Goal: Task Accomplishment & Management: Manage account settings

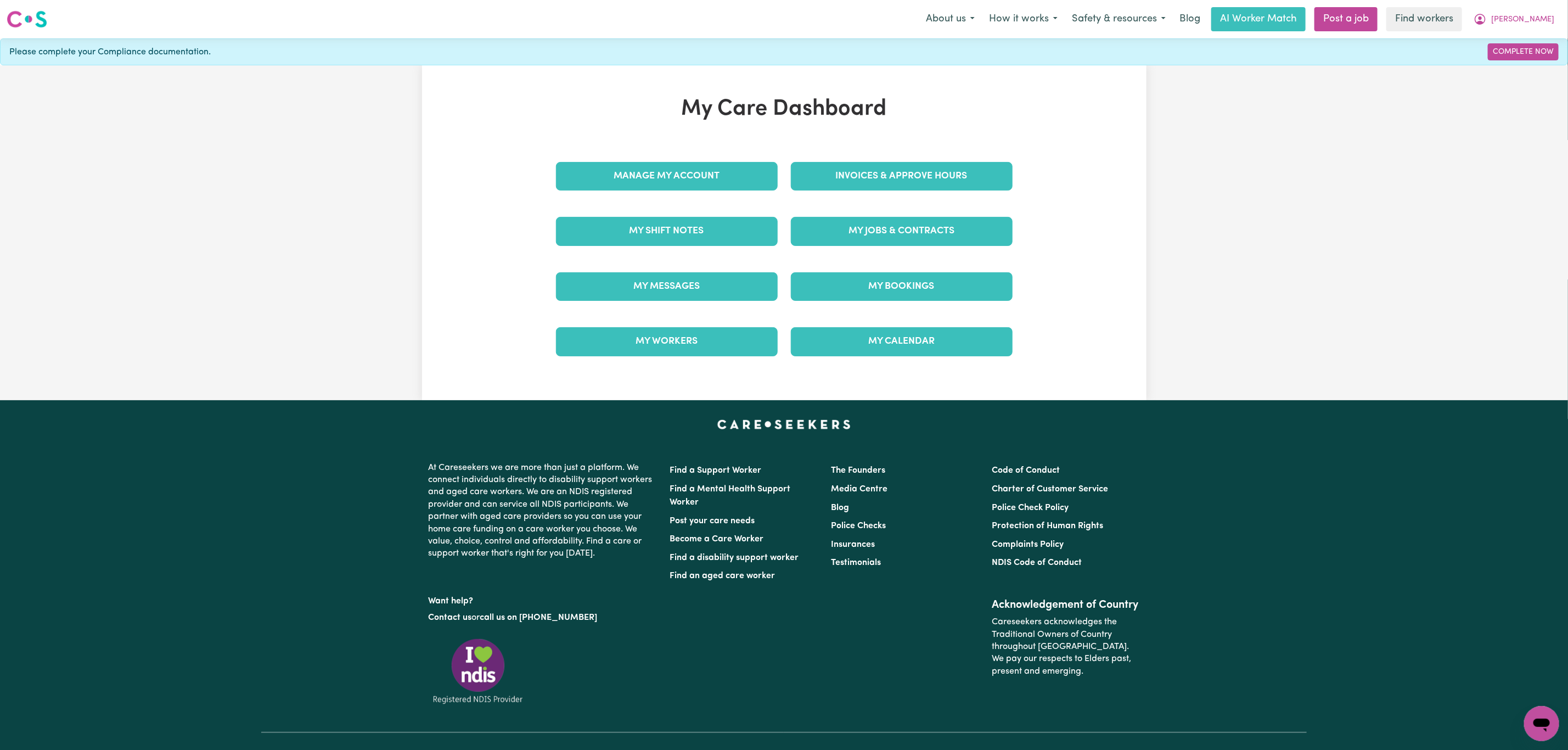
click at [873, 150] on div "Invoices & Approve Hours" at bounding box center [901, 176] width 235 height 55
click at [870, 171] on link "Invoices & Approve Hours" at bounding box center [901, 176] width 222 height 29
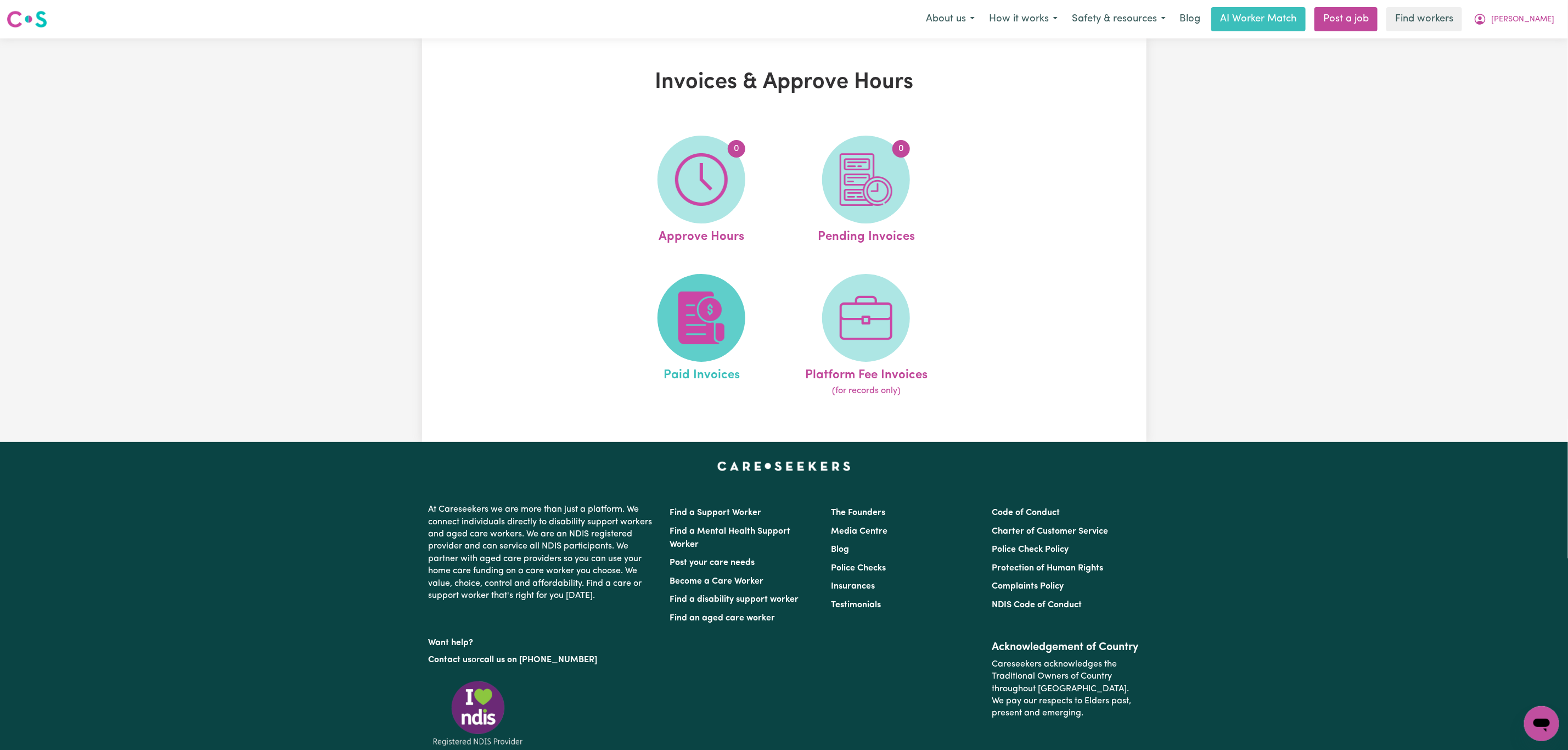
click at [717, 316] on img at bounding box center [701, 318] width 53 height 53
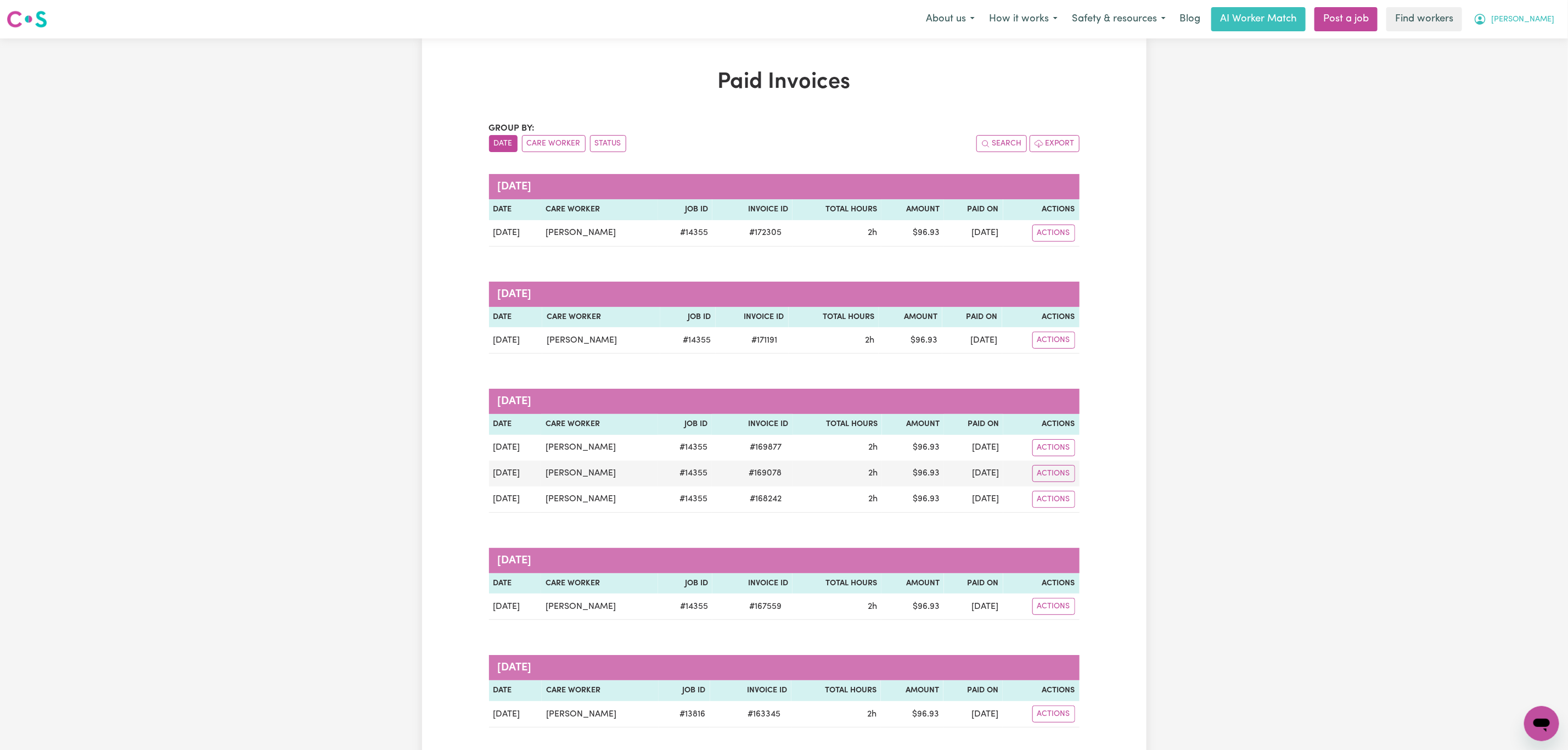
click at [1527, 25] on span "[PERSON_NAME]" at bounding box center [1523, 20] width 63 height 12
click at [1510, 63] on link "Logout" at bounding box center [1517, 63] width 86 height 21
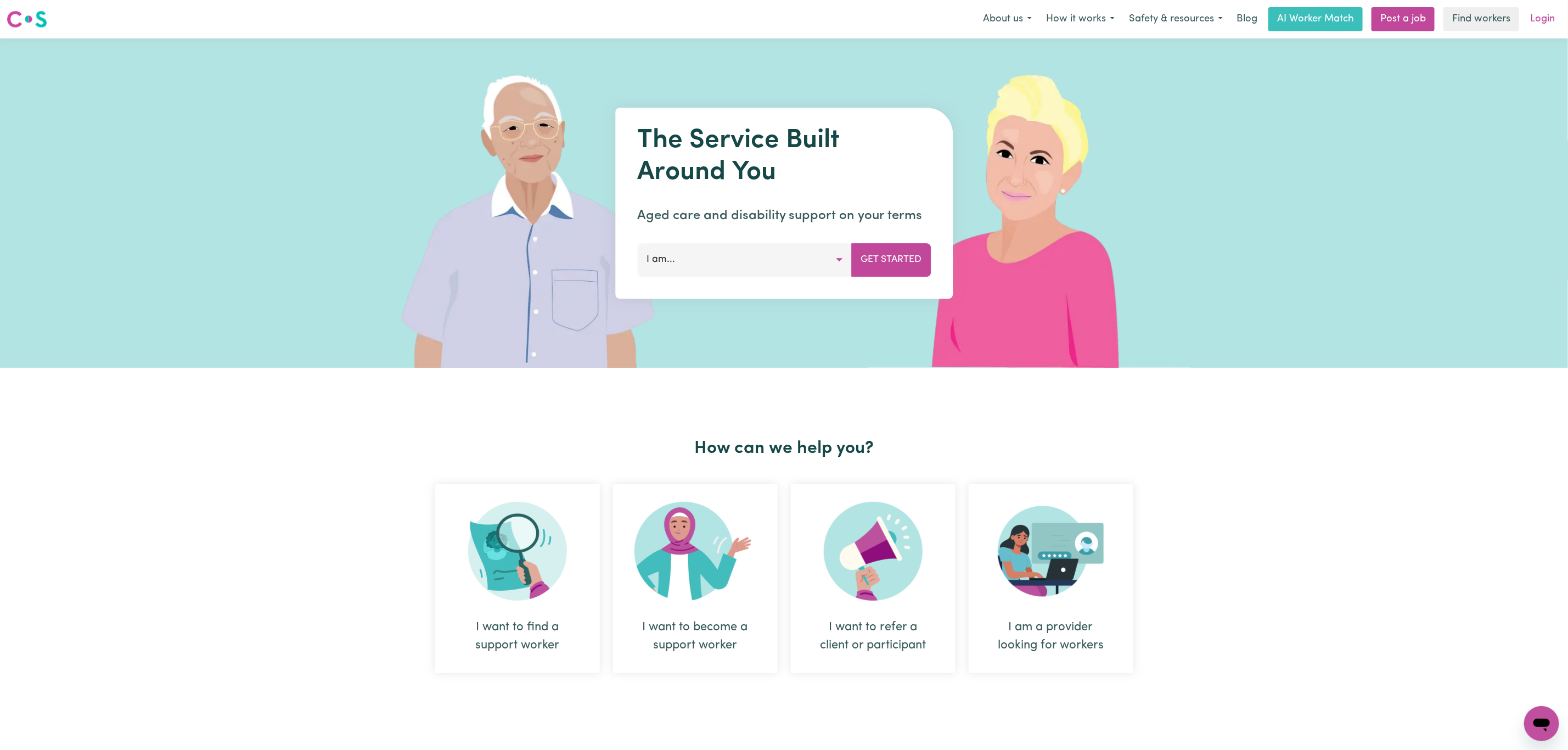
click at [1538, 15] on link "Login" at bounding box center [1542, 19] width 38 height 24
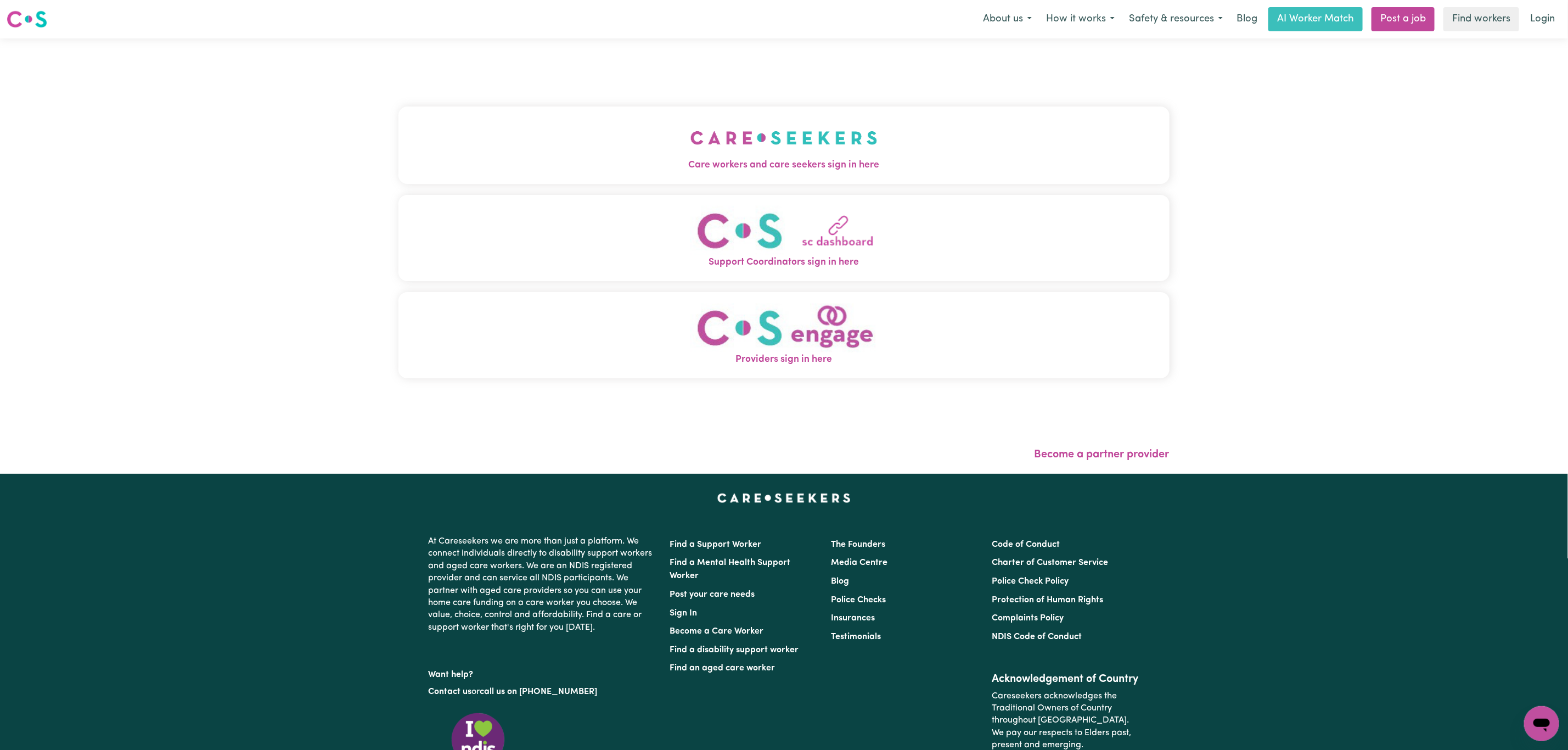
click at [467, 166] on span "Care workers and care seekers sign in here" at bounding box center [784, 165] width 771 height 14
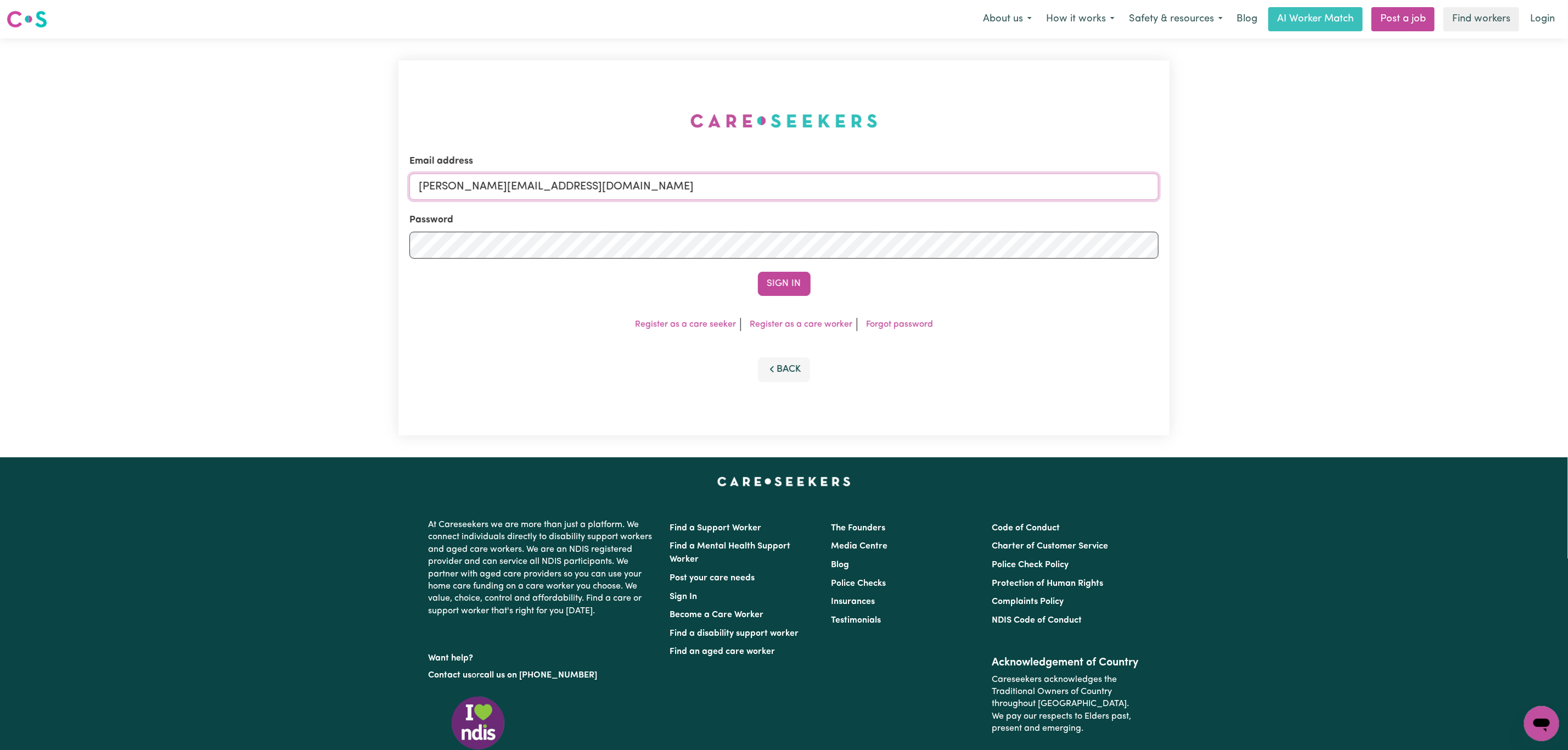
click at [489, 190] on input "[PERSON_NAME][EMAIL_ADDRESS][DOMAIN_NAME]" at bounding box center [784, 186] width 749 height 26
drag, startPoint x: 476, startPoint y: 189, endPoint x: 787, endPoint y: 192, distance: 311.0
click at [787, 192] on input "[EMAIL_ADDRESS][PERSON_NAME][DOMAIN_NAME]" at bounding box center [784, 186] width 749 height 26
type input "[EMAIL_ADDRESS][PERSON_NAME][DOMAIN_NAME]"
click at [758, 272] on button "Sign In" at bounding box center [784, 284] width 53 height 24
